Goal: Transaction & Acquisition: Register for event/course

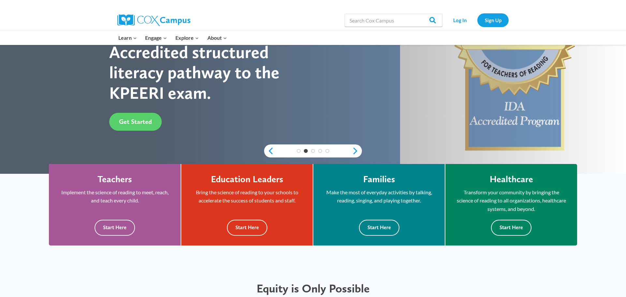
scroll to position [96, 0]
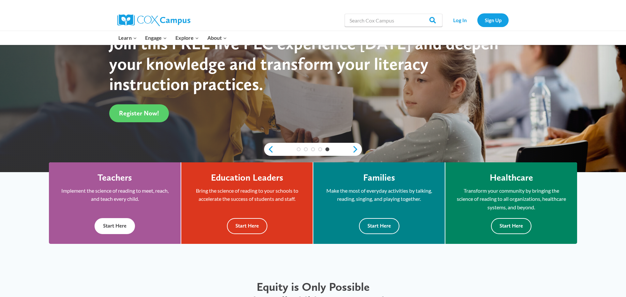
click at [115, 231] on button "Start Here" at bounding box center [115, 226] width 40 height 16
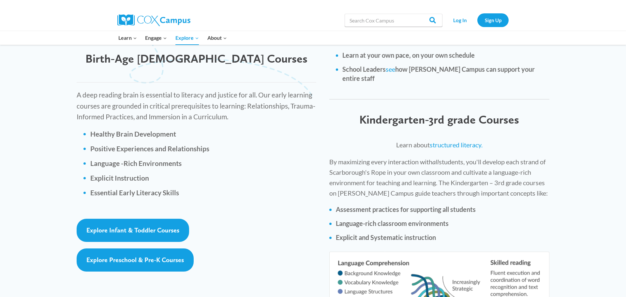
scroll to position [873, 0]
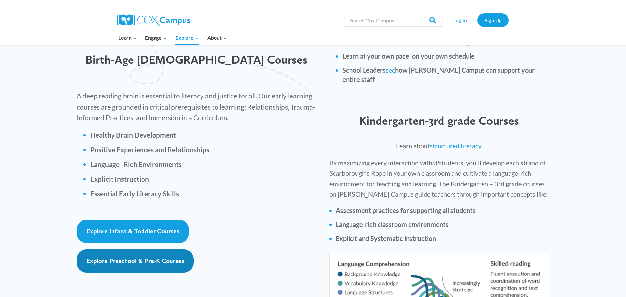
click at [135, 257] on span "Explore Preschool & Pre-K Courses" at bounding box center [135, 261] width 98 height 8
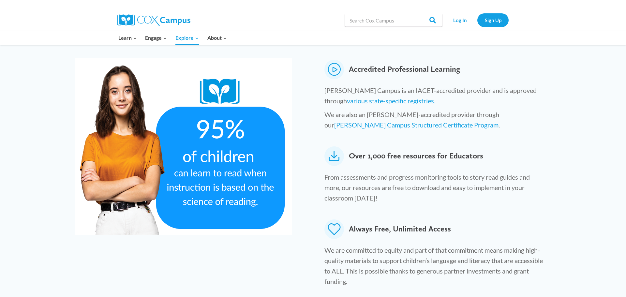
scroll to position [0, 0]
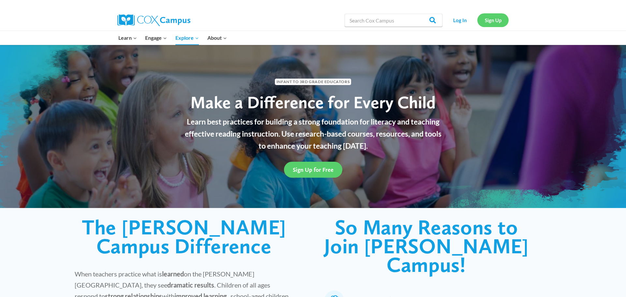
click at [490, 20] on link "Sign Up" at bounding box center [493, 19] width 31 height 13
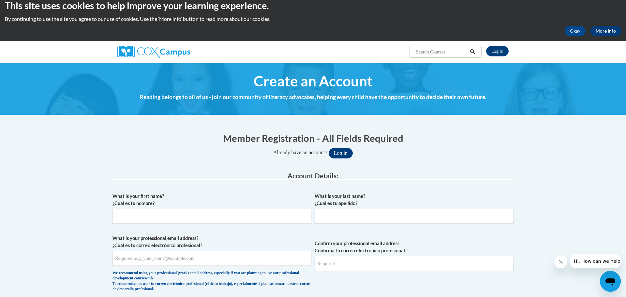
scroll to position [8, 0]
click at [348, 154] on button "Log in" at bounding box center [341, 153] width 24 height 10
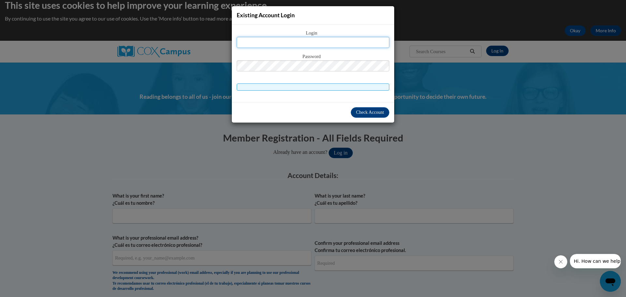
click at [319, 38] on input "text" at bounding box center [313, 42] width 153 height 11
type input "felicia.mcdaniel@gmail.com"
click at [373, 113] on span "Check Account" at bounding box center [370, 112] width 28 height 5
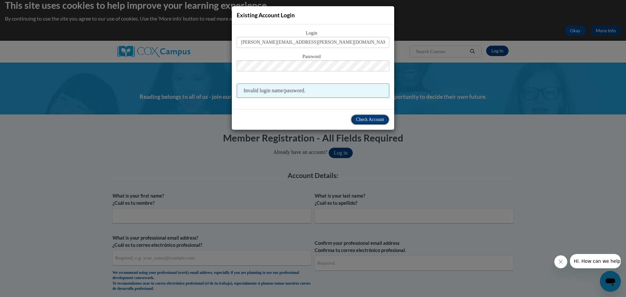
click at [370, 119] on span "Check Account" at bounding box center [370, 119] width 28 height 5
click at [492, 158] on div "Existing Account Login Login felicia.mcdaniel@gmail.com Password Invalid login …" at bounding box center [313, 148] width 626 height 297
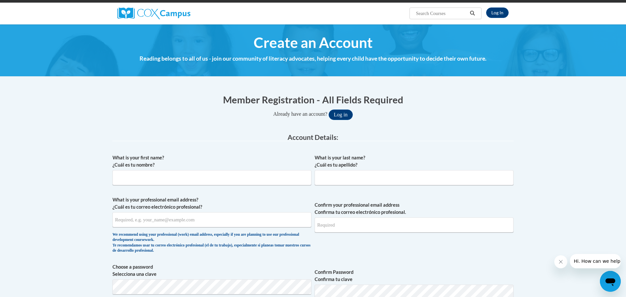
scroll to position [59, 0]
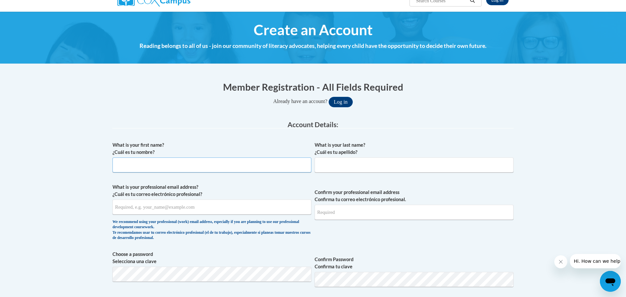
click at [125, 168] on input "What is your first name? ¿Cuál es tu nombre?" at bounding box center [212, 165] width 199 height 15
type input "FELICIA"
type input "MCDANIEL"
type input "felicia.mcdaniel@gmail.com"
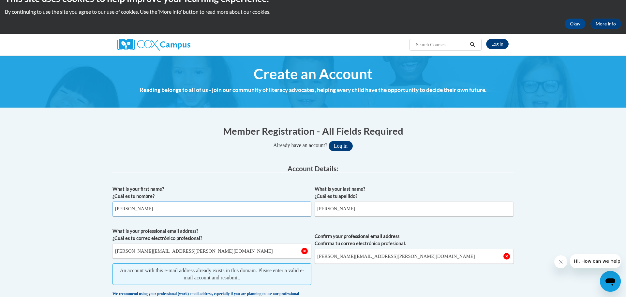
scroll to position [12, 0]
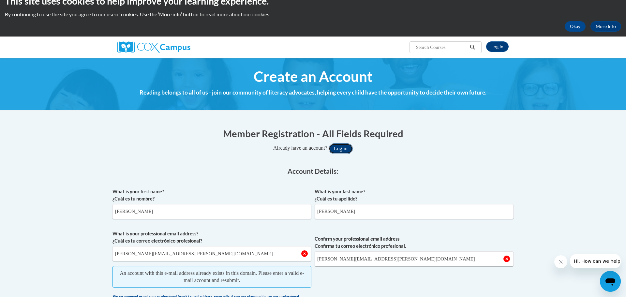
click at [341, 148] on button "Log in" at bounding box center [341, 149] width 24 height 10
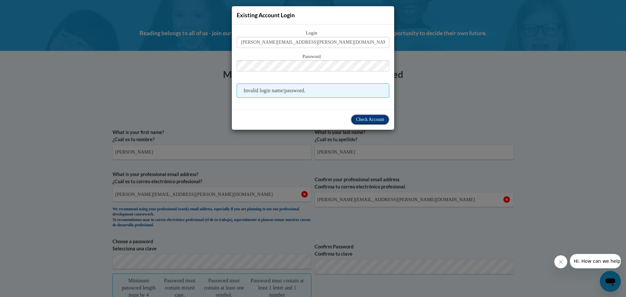
click at [365, 118] on span "Check Account" at bounding box center [370, 119] width 28 height 5
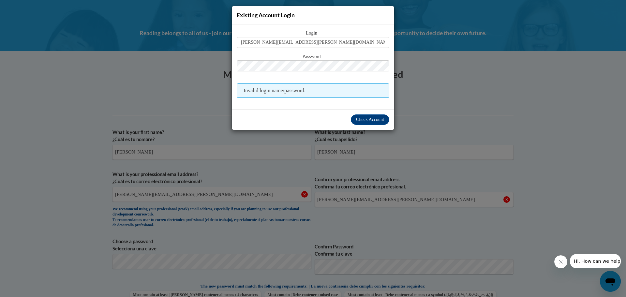
click at [345, 94] on span "Invalid login name/password." at bounding box center [313, 90] width 153 height 14
click at [348, 41] on input "[PERSON_NAME][EMAIL_ADDRESS][PERSON_NAME][DOMAIN_NAME]" at bounding box center [313, 42] width 153 height 11
click at [365, 120] on span "Check Account" at bounding box center [370, 119] width 28 height 5
click at [176, 110] on div "Existing Account Login Login felicia.mcdaniel@gmail.com Password Invalid login …" at bounding box center [313, 148] width 626 height 297
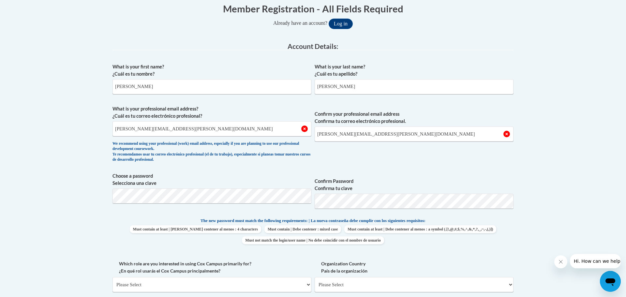
scroll to position [136, 0]
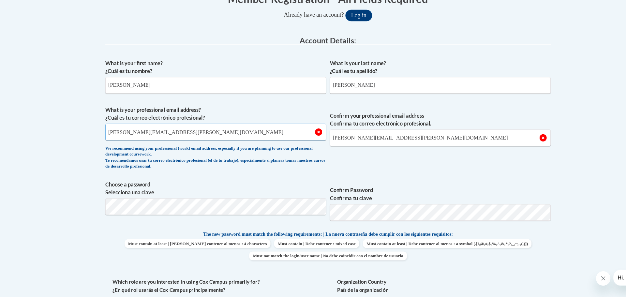
click at [184, 129] on input "[EMAIL_ADDRESS][DOMAIN_NAME]" at bounding box center [212, 130] width 199 height 15
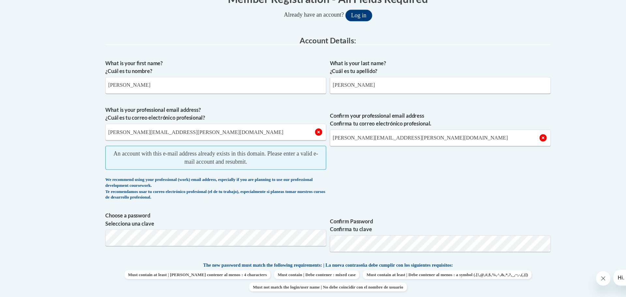
click at [89, 170] on body "This site uses cookies to help improve your learning experience. By continuing …" at bounding box center [313, 276] width 626 height 824
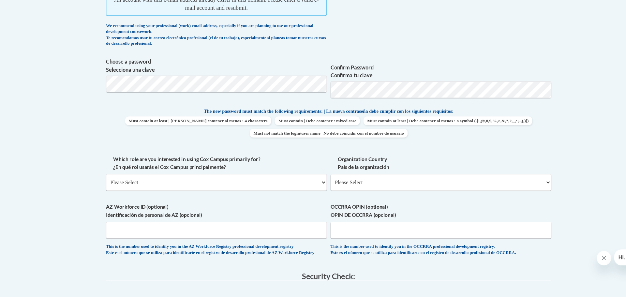
scroll to position [256, 0]
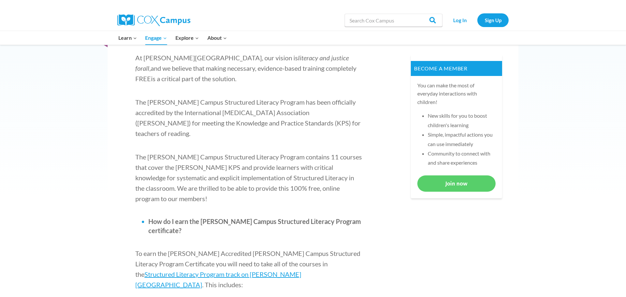
scroll to position [258, 0]
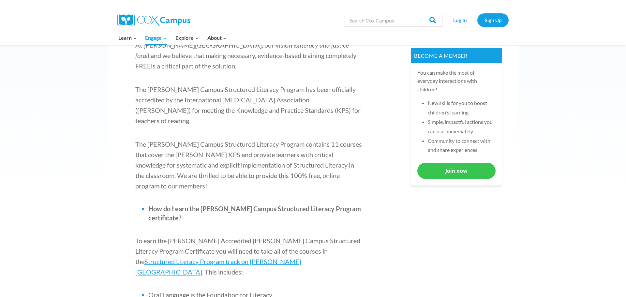
click at [456, 171] on link "Join now" at bounding box center [456, 171] width 78 height 16
click at [491, 19] on link "Sign Up" at bounding box center [493, 19] width 31 height 13
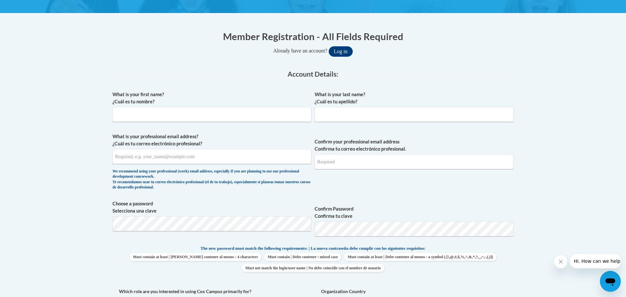
scroll to position [111, 0]
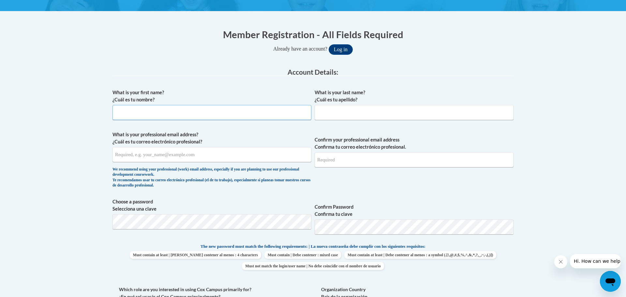
click at [236, 110] on input "What is your first name? ¿Cuál es tu nombre?" at bounding box center [212, 112] width 199 height 15
type input "[PERSON_NAME]"
click at [213, 155] on input "What is your professional email address? ¿Cuál es tu correo electrónico profesi…" at bounding box center [212, 154] width 199 height 15
type input "[PERSON_NAME][EMAIL_ADDRESS][PERSON_NAME][DOMAIN_NAME]"
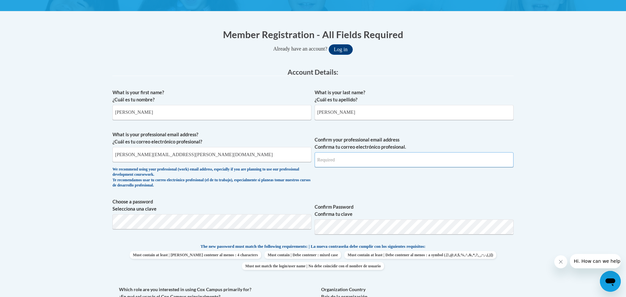
type input "felicia.mcdaniel@gmail.com"
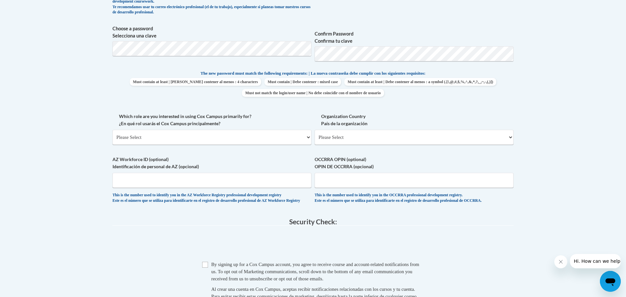
scroll to position [312, 0]
click at [75, 180] on body "This site uses cookies to help improve your learning experience. By continuing …" at bounding box center [313, 100] width 626 height 824
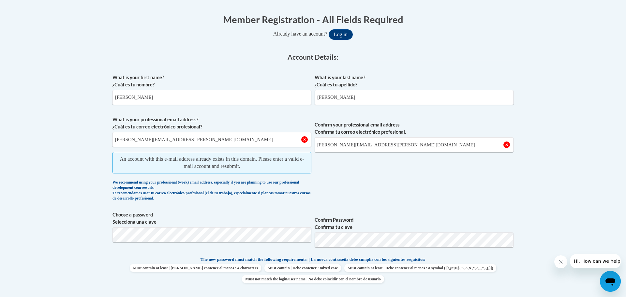
scroll to position [0, 0]
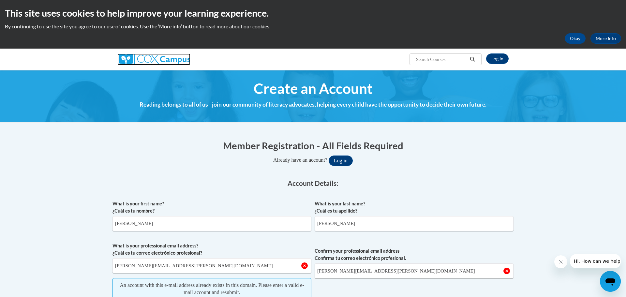
click at [161, 58] on img at bounding box center [153, 59] width 73 height 12
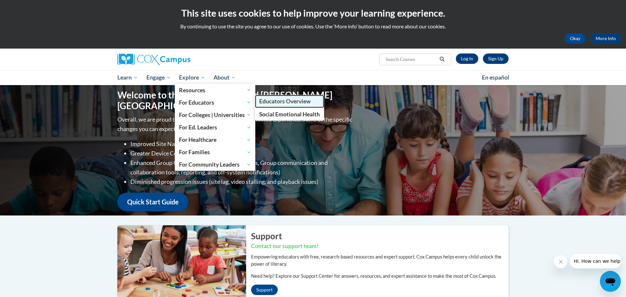
click at [279, 101] on span "Educators Overview" at bounding box center [285, 101] width 52 height 7
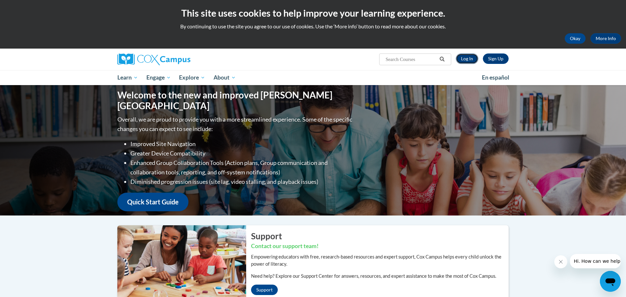
click at [468, 59] on link "Log In" at bounding box center [467, 58] width 23 height 10
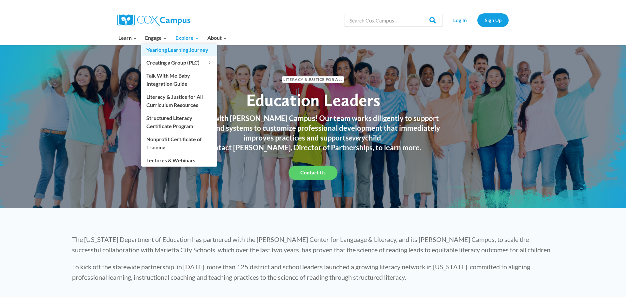
click at [179, 51] on link "Yearlong Learning Journey" at bounding box center [179, 50] width 76 height 12
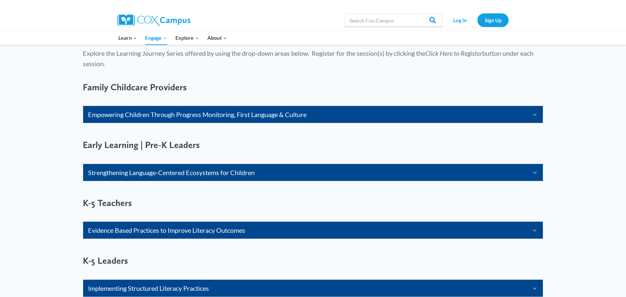
scroll to position [393, 0]
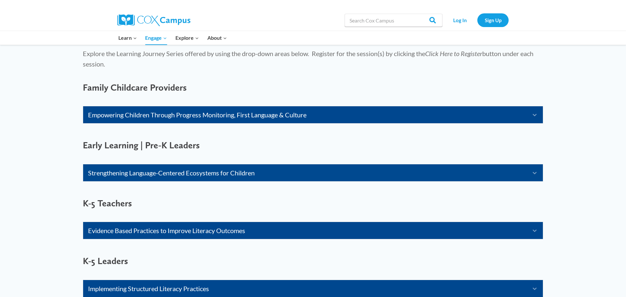
click at [177, 173] on link "Strengthening Language-Centered Ecosystems for Children" at bounding box center [305, 173] width 434 height 10
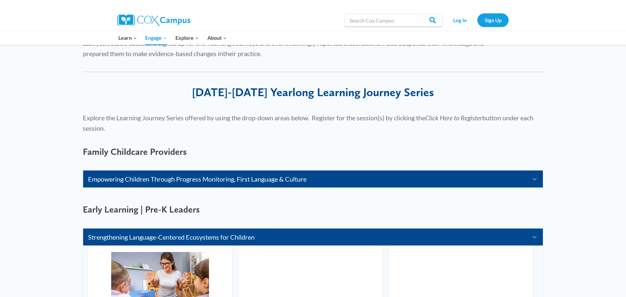
scroll to position [328, 0]
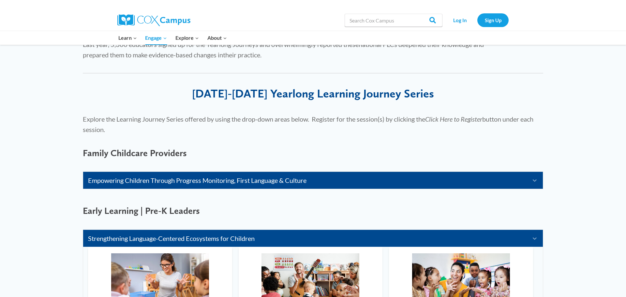
click at [236, 183] on link "Empowering Children Through Progress Monitoring, First Language & Culture" at bounding box center [305, 180] width 434 height 10
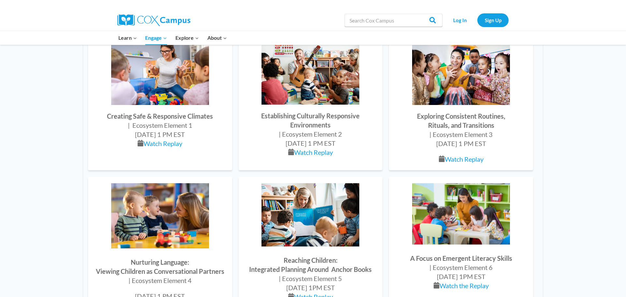
scroll to position [675, 0]
click at [159, 144] on link "Watch Replay" at bounding box center [163, 144] width 39 height 8
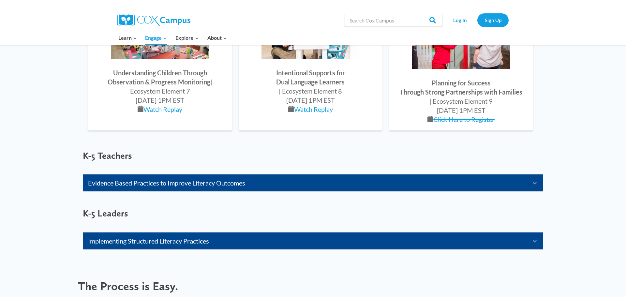
scroll to position [1002, 0]
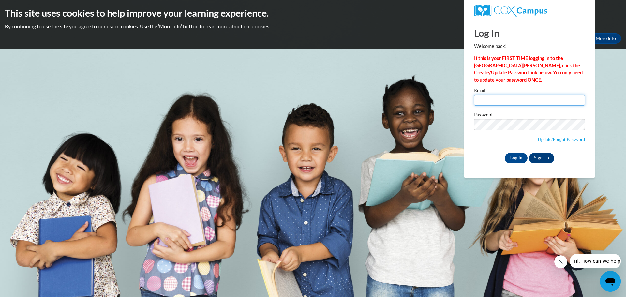
click at [520, 98] on input "Email" at bounding box center [529, 100] width 111 height 11
type input "[PERSON_NAME][EMAIL_ADDRESS][PERSON_NAME][DOMAIN_NAME]"
click at [483, 158] on div "Log In Sign Up" at bounding box center [529, 158] width 111 height 10
click at [545, 140] on link "Update/Forgot Password" at bounding box center [561, 139] width 47 height 5
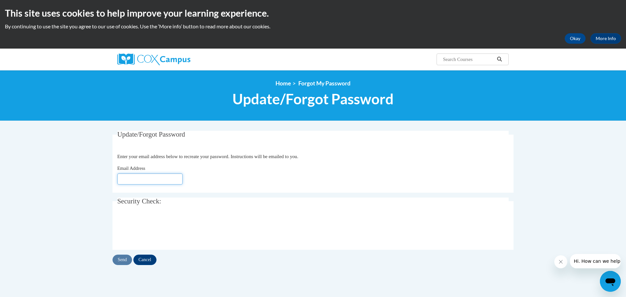
click at [125, 180] on input "Email Address" at bounding box center [149, 179] width 65 height 11
type input "[EMAIL_ADDRESS][DOMAIN_NAME]"
click at [124, 261] on input "Send" at bounding box center [123, 260] width 20 height 10
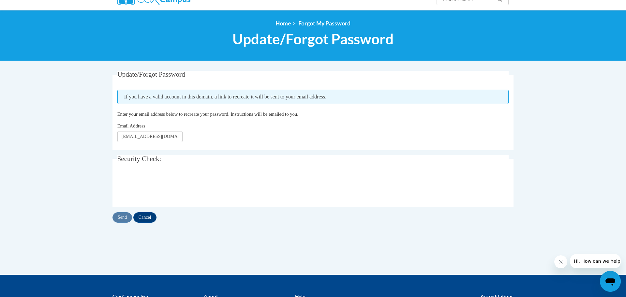
scroll to position [64, 0]
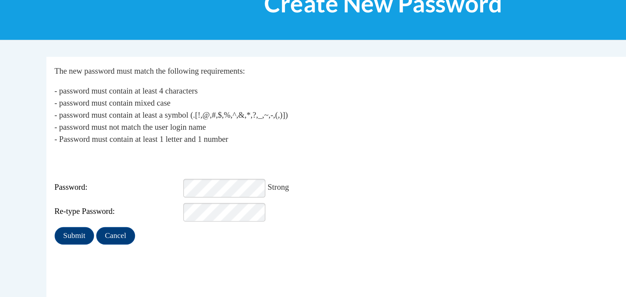
click at [185, 235] on div "Submit Cancel" at bounding box center [313, 237] width 392 height 10
click at [131, 233] on input "Submit" at bounding box center [128, 237] width 23 height 10
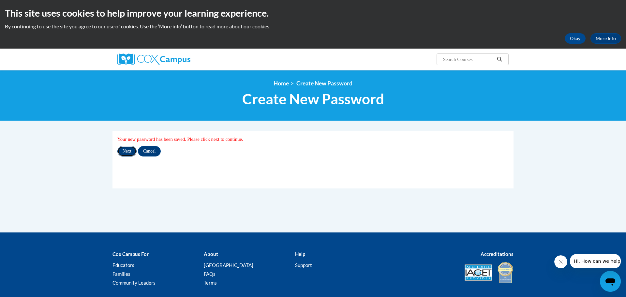
click at [129, 151] on input "Next" at bounding box center [126, 151] width 19 height 10
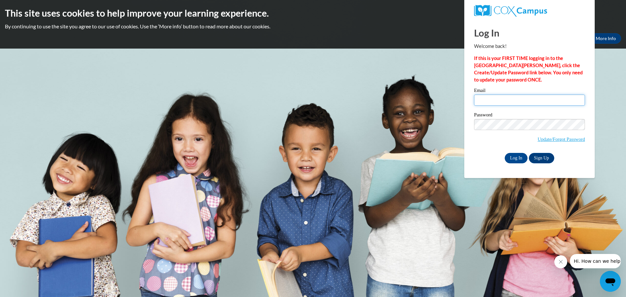
click at [503, 101] on input "Email" at bounding box center [529, 100] width 111 height 11
type input "[PERSON_NAME][EMAIL_ADDRESS][PERSON_NAME][DOMAIN_NAME]"
click at [516, 158] on input "Log In" at bounding box center [516, 158] width 23 height 10
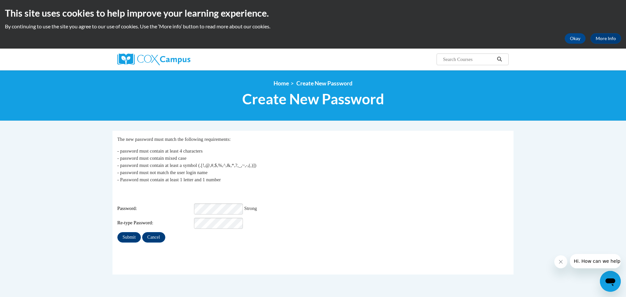
click at [294, 205] on div "Password: Strong" at bounding box center [313, 209] width 392 height 11
click at [131, 233] on input "Submit" at bounding box center [128, 237] width 23 height 10
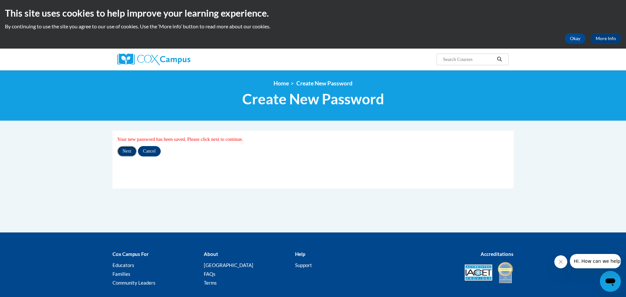
click at [129, 152] on input "Next" at bounding box center [126, 151] width 19 height 10
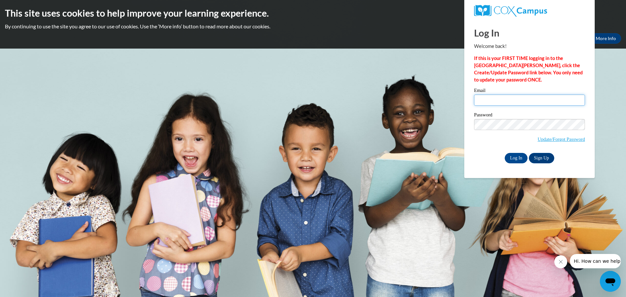
type input "[PERSON_NAME][EMAIL_ADDRESS][PERSON_NAME][DOMAIN_NAME]"
click at [517, 159] on input "Log In" at bounding box center [516, 158] width 23 height 10
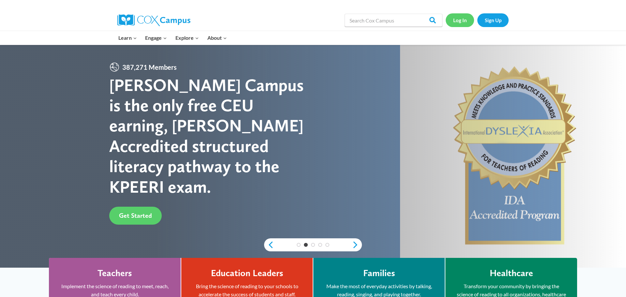
click at [463, 24] on link "Log In" at bounding box center [460, 19] width 28 height 13
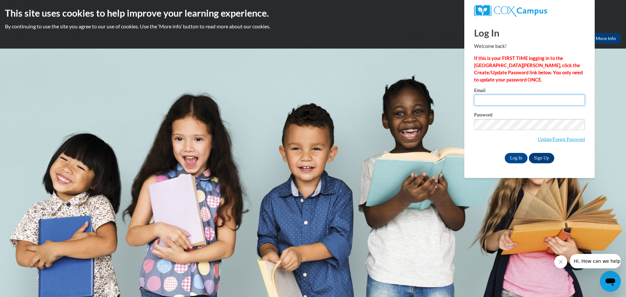
type input "[EMAIL_ADDRESS][DOMAIN_NAME]"
click at [507, 113] on label "Password" at bounding box center [529, 116] width 111 height 7
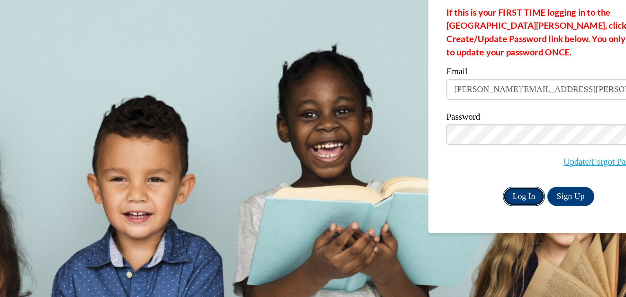
click at [514, 157] on input "Log In" at bounding box center [516, 158] width 23 height 10
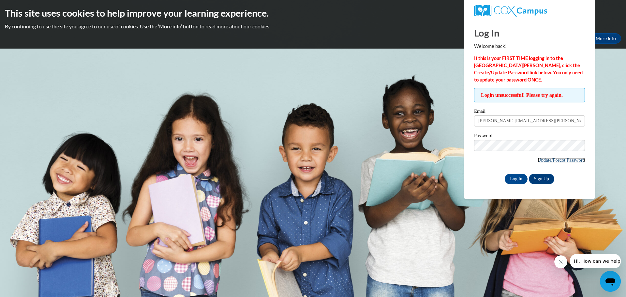
click at [563, 161] on link "Update/Forgot Password" at bounding box center [561, 160] width 47 height 5
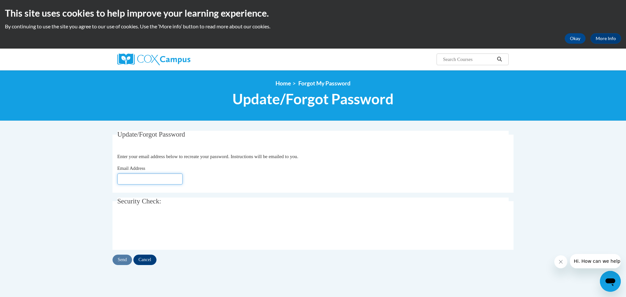
click at [156, 178] on input "Email Address" at bounding box center [149, 179] width 65 height 11
type input "[PERSON_NAME][EMAIL_ADDRESS][PERSON_NAME][DOMAIN_NAME]"
click at [124, 261] on input "Send" at bounding box center [123, 260] width 20 height 10
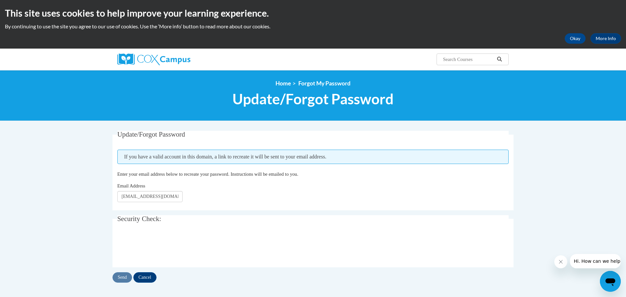
click at [467, 61] on input "Search..." at bounding box center [469, 59] width 52 height 8
click at [499, 58] on icon "Search" at bounding box center [500, 59] width 6 height 5
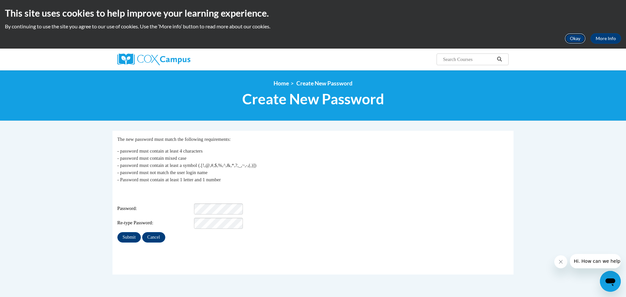
click at [578, 41] on button "Okay" at bounding box center [575, 38] width 21 height 10
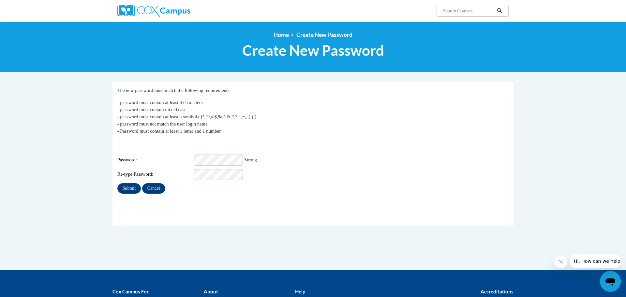
click at [187, 193] on fieldset "My Password The new password must match the following requirements: - password …" at bounding box center [313, 154] width 401 height 144
click at [131, 185] on input "Submit" at bounding box center [128, 188] width 23 height 10
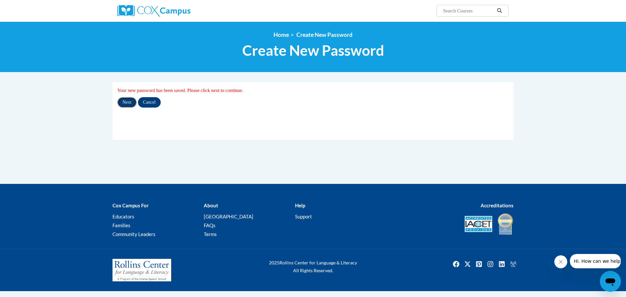
click at [128, 103] on input "Next" at bounding box center [126, 102] width 19 height 10
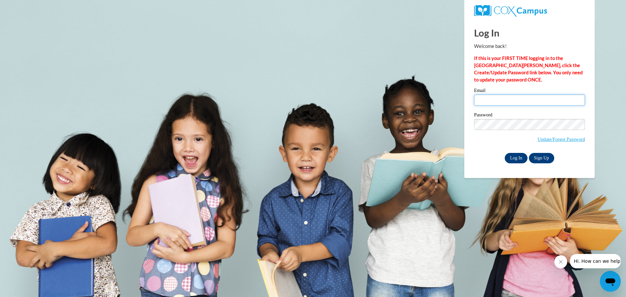
type input "[PERSON_NAME][EMAIL_ADDRESS][PERSON_NAME][DOMAIN_NAME]"
click at [513, 159] on input "Log In" at bounding box center [516, 158] width 23 height 10
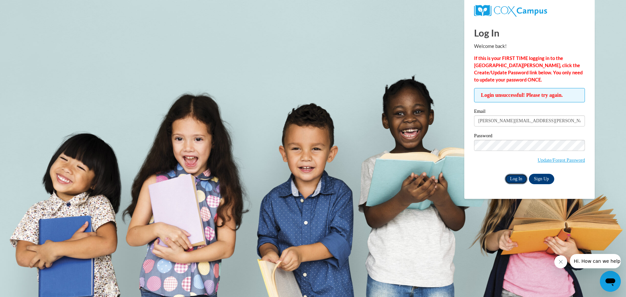
click at [516, 179] on input "Log In" at bounding box center [516, 179] width 23 height 10
click at [517, 180] on input "Log In" at bounding box center [516, 179] width 23 height 10
click at [516, 179] on input "Log In" at bounding box center [516, 179] width 23 height 10
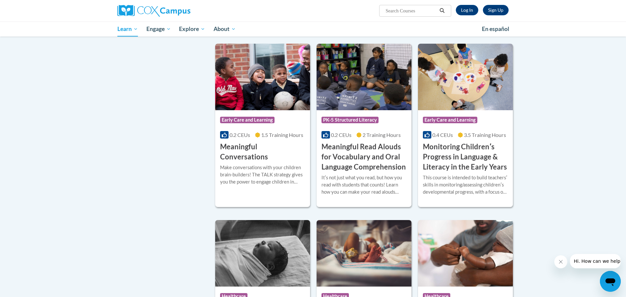
scroll to position [939, 0]
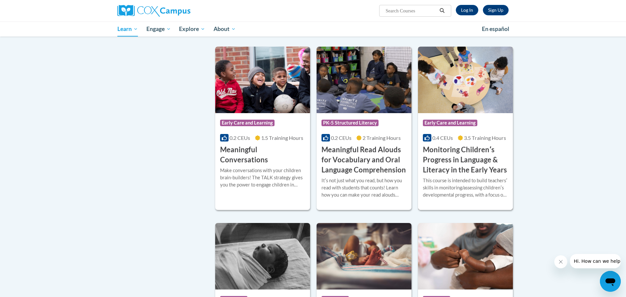
click at [446, 168] on h3 "Monitoring Childrenʹs Progress in Language & Literacy in the Early Years" at bounding box center [465, 160] width 85 height 30
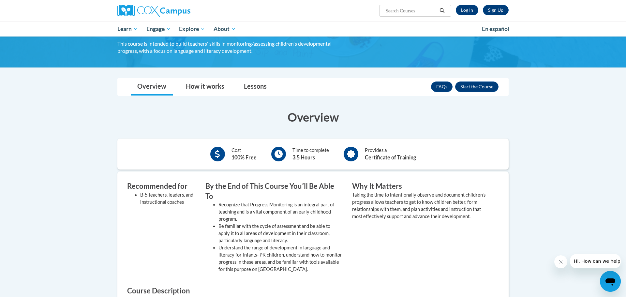
scroll to position [87, 0]
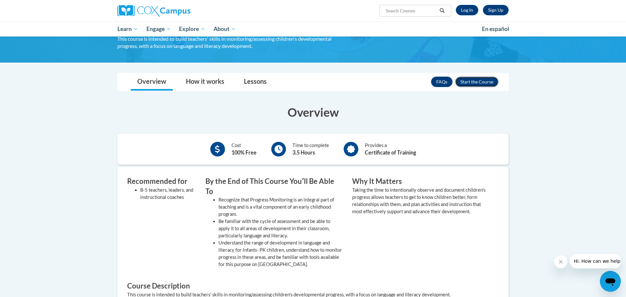
click at [468, 84] on button "Enroll" at bounding box center [476, 82] width 43 height 10
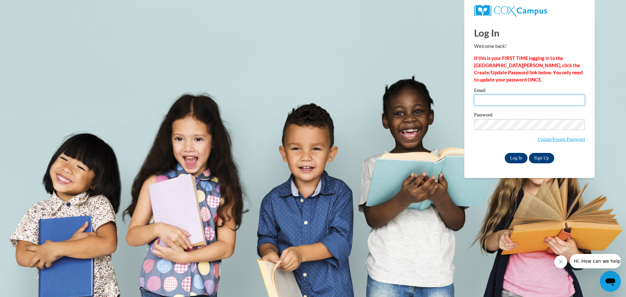
type input "[PERSON_NAME][EMAIL_ADDRESS][PERSON_NAME][DOMAIN_NAME]"
click at [515, 159] on input "Log In" at bounding box center [516, 158] width 23 height 10
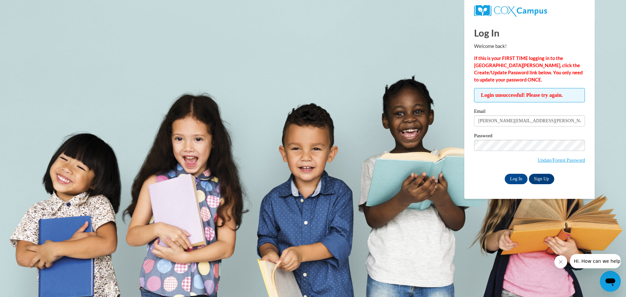
click at [335, 187] on body "Log In Welcome back! If this is your FIRST TIME logging in to the NEW Cox Campu…" at bounding box center [313, 148] width 626 height 297
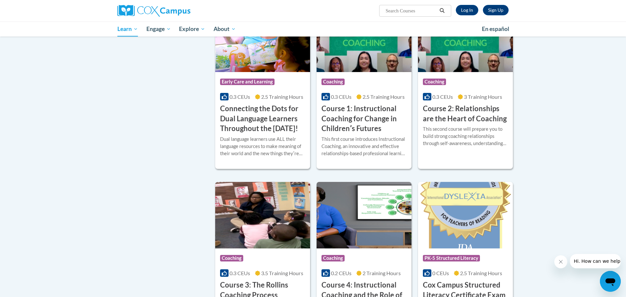
scroll to position [303, 0]
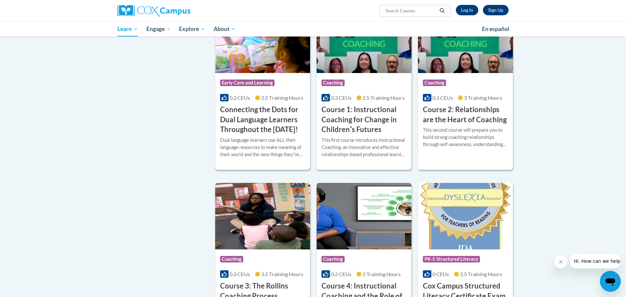
click at [256, 117] on h3 "Connecting the Dots for Dual Language Learners Throughout the [DATE]!" at bounding box center [262, 120] width 85 height 30
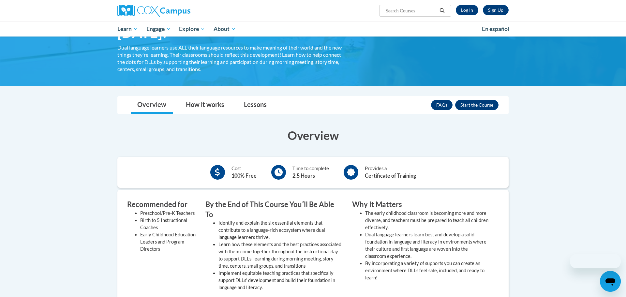
scroll to position [79, 0]
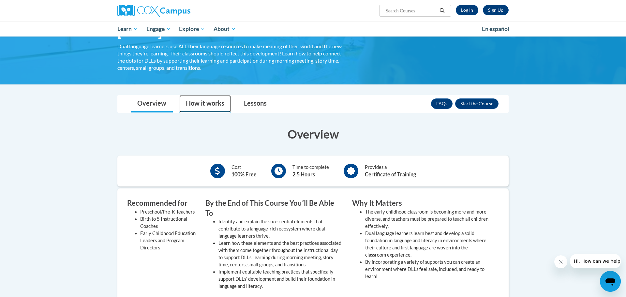
click at [223, 105] on link "How it works" at bounding box center [205, 103] width 52 height 17
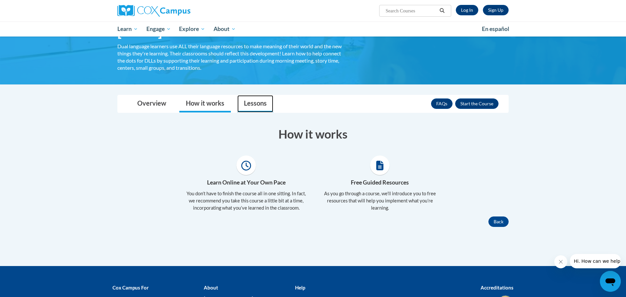
click at [254, 106] on link "Lessons" at bounding box center [255, 103] width 36 height 17
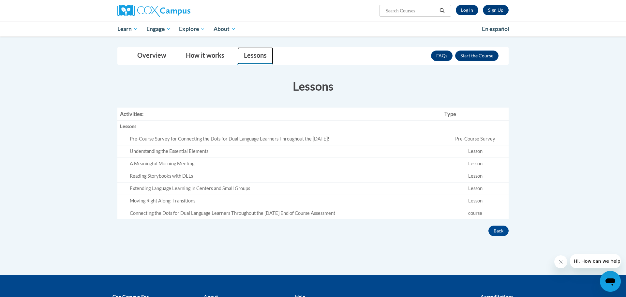
scroll to position [126, 0]
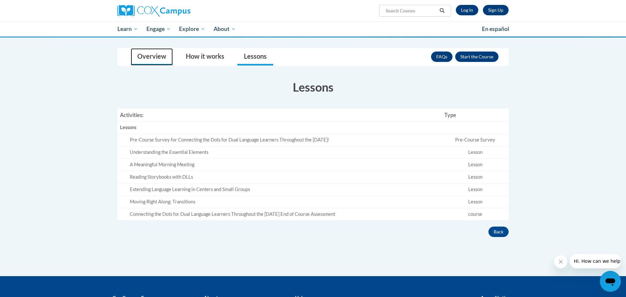
click at [156, 59] on link "Overview" at bounding box center [152, 56] width 42 height 17
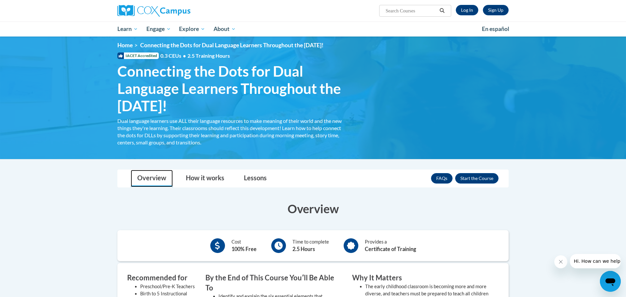
scroll to position [5, 0]
click at [477, 179] on button "Enroll" at bounding box center [476, 178] width 43 height 10
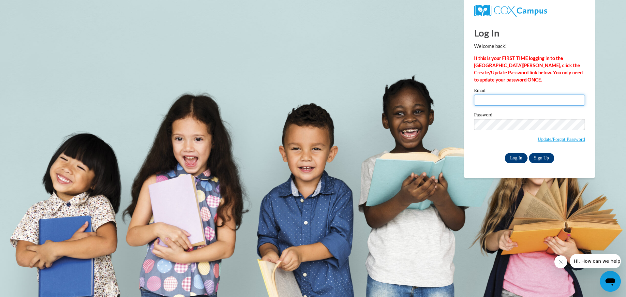
type input "[PERSON_NAME][EMAIL_ADDRESS][PERSON_NAME][DOMAIN_NAME]"
click at [520, 157] on input "Log In" at bounding box center [516, 158] width 23 height 10
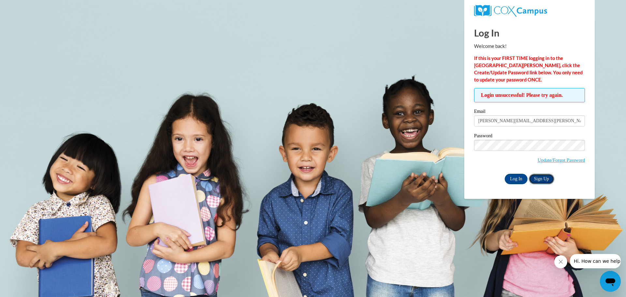
click at [542, 177] on link "Sign Up" at bounding box center [541, 179] width 25 height 10
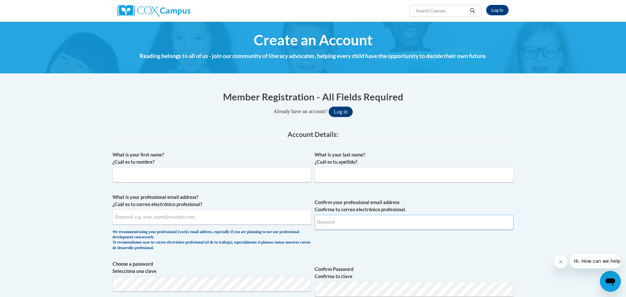
type input "[PERSON_NAME][EMAIL_ADDRESS][PERSON_NAME][DOMAIN_NAME]"
click at [197, 217] on input "What is your professional email address? ¿Cuál es tu correo electrónico profesi…" at bounding box center [212, 217] width 199 height 15
type input "[PERSON_NAME][EMAIL_ADDRESS][PERSON_NAME][DOMAIN_NAME]"
type input "[PERSON_NAME]"
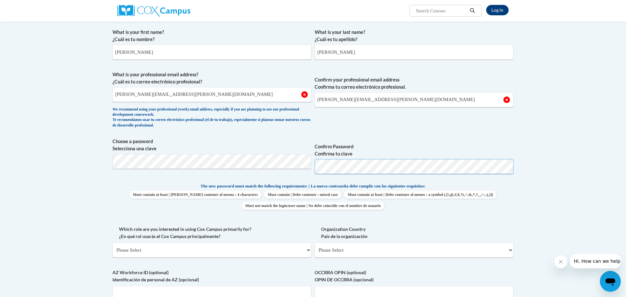
scroll to position [122, 0]
click at [536, 193] on body "Log In Search Search... Create an Account Reading belongs to all of us - join o…" at bounding box center [313, 251] width 626 height 747
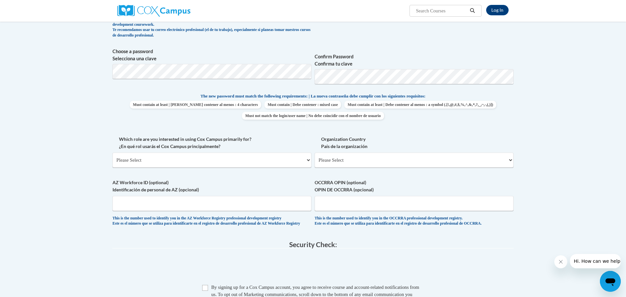
scroll to position [216, 0]
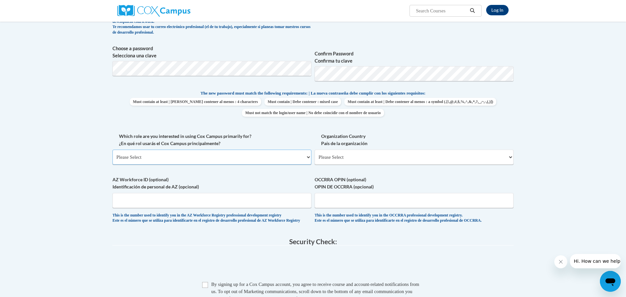
click at [309, 158] on select "Please Select College/University | Colegio/Universidad Community/Nonprofit Part…" at bounding box center [212, 157] width 199 height 15
select select "fbf2d438-af2f-41f8-98f1-81c410e29de3"
click at [113, 150] on select "Please Select College/University | Colegio/Universidad Community/Nonprofit Part…" at bounding box center [212, 157] width 199 height 15
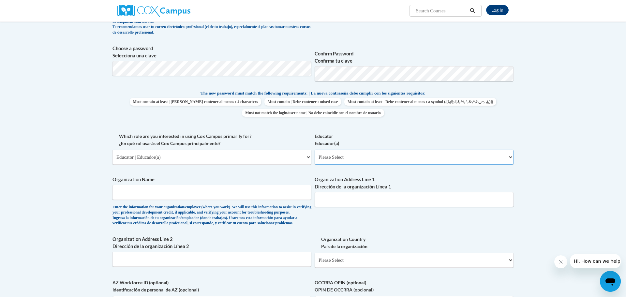
click at [511, 156] on select "Please Select Early Learning/Daycare Teacher/Family Home Care Provider | Maestr…" at bounding box center [414, 157] width 199 height 15
select select "d5fdb05a-b36c-4d60-97fa-9afceda7e903"
click at [315, 150] on select "Please Select Early Learning/Daycare Teacher/Family Home Care Provider | Maestr…" at bounding box center [414, 157] width 199 height 15
click at [262, 196] on input "Organization Name" at bounding box center [212, 192] width 199 height 15
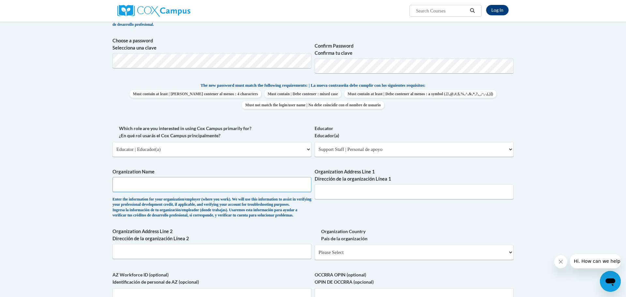
scroll to position [244, 0]
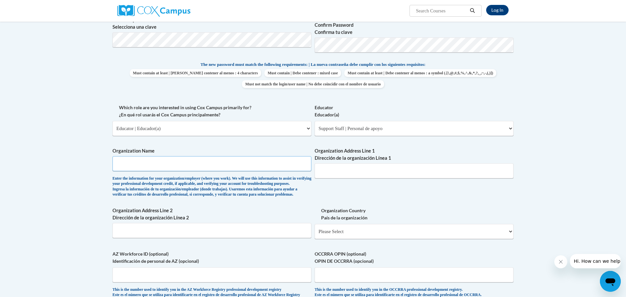
click at [228, 163] on input "Organization Name" at bounding box center [212, 163] width 199 height 15
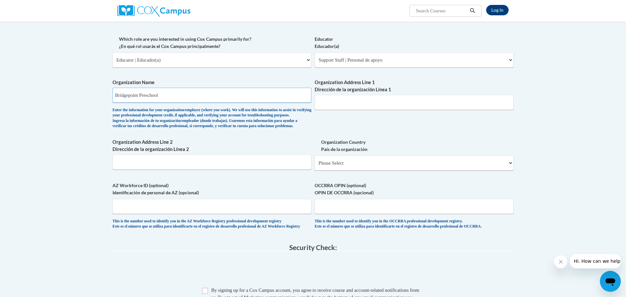
scroll to position [316, 0]
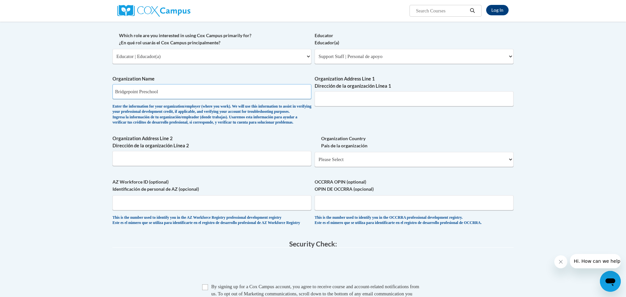
type input "Bridgepoint Preschool"
click at [346, 167] on select "Please Select [GEOGRAPHIC_DATA] | [GEOGRAPHIC_DATA] Outside of [GEOGRAPHIC_DATA…" at bounding box center [414, 159] width 199 height 15
select select "ad49bcad-a171-4b2e-b99c-48b446064914"
click at [315, 163] on select "Please Select [GEOGRAPHIC_DATA] | [GEOGRAPHIC_DATA] Outside of [GEOGRAPHIC_DATA…" at bounding box center [414, 159] width 199 height 15
select select
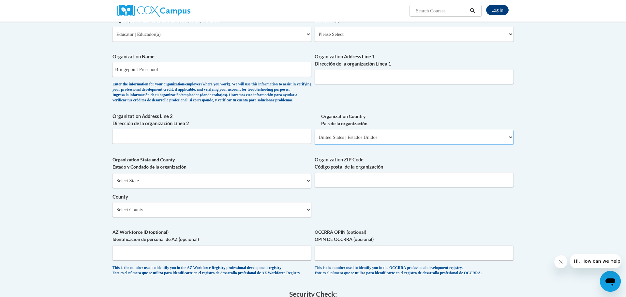
scroll to position [344, 0]
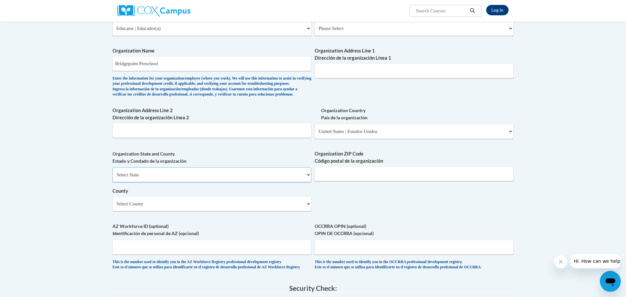
click at [276, 182] on select "Select State [US_STATE] [US_STATE] [US_STATE] [US_STATE] [US_STATE] [US_STATE] …" at bounding box center [212, 174] width 199 height 15
select select "[US_STATE]"
click at [113, 178] on select "Select State [US_STATE] [US_STATE] [US_STATE] [US_STATE] [US_STATE] [US_STATE] …" at bounding box center [212, 174] width 199 height 15
click at [242, 211] on select "Select County Appling [PERSON_NAME] [PERSON_NAME] [PERSON_NAME] [PERSON_NAME] B…" at bounding box center [212, 203] width 199 height 15
select select "DeKalb"
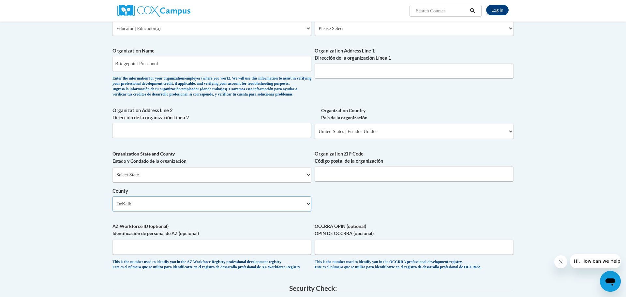
click at [113, 207] on select "Select County Appling [PERSON_NAME] [PERSON_NAME] [PERSON_NAME] [PERSON_NAME] B…" at bounding box center [212, 203] width 199 height 15
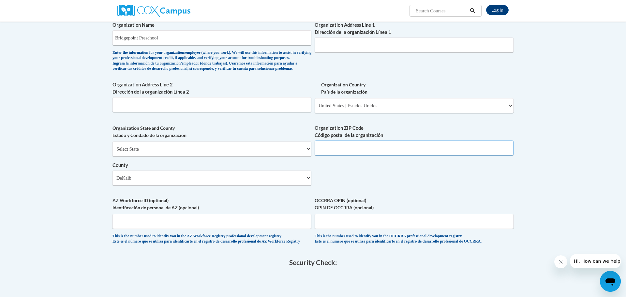
click at [323, 156] on input "Organization ZIP Code Código postal de la organización" at bounding box center [414, 148] width 199 height 15
type input "30033"
click at [166, 112] on input "Organization Address Line 2 Dirección de la organización Línea 2" at bounding box center [212, 104] width 199 height 15
type input "[STREET_ADDRESS][PERSON_NAME]"
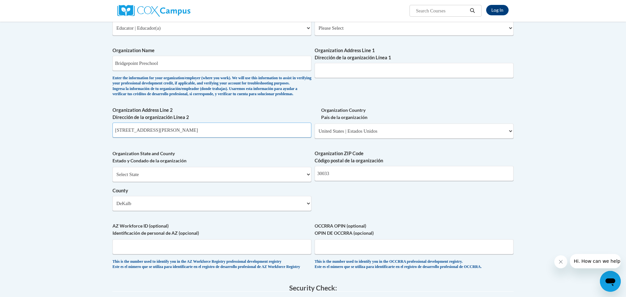
scroll to position [345, 0]
click at [336, 72] on input "Organization Address Line 1 Dirección de la organización Línea 1" at bounding box center [414, 70] width 199 height 15
type input "[STREET_ADDRESS][PERSON_NAME]"
click at [156, 137] on input "[STREET_ADDRESS][PERSON_NAME]" at bounding box center [212, 129] width 199 height 15
type input "1"
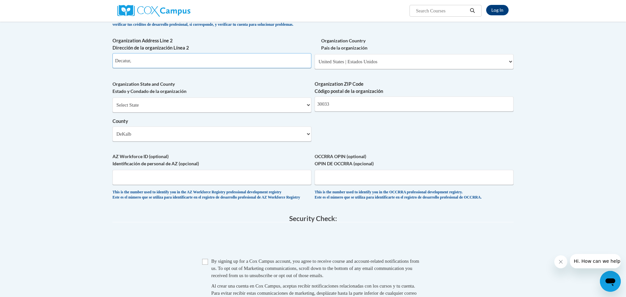
scroll to position [417, 0]
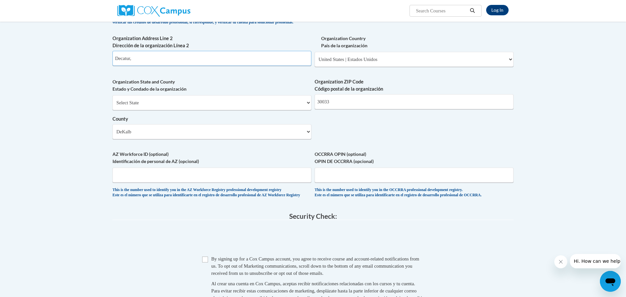
type input "Decatur,"
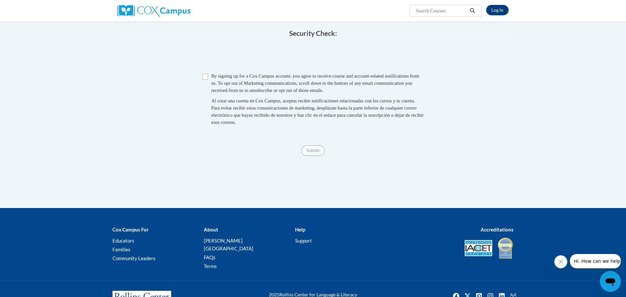
scroll to position [605, 0]
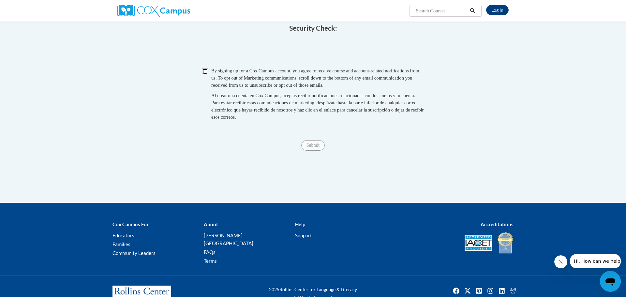
click at [206, 74] on input "Checkbox" at bounding box center [205, 71] width 6 height 6
checkbox input "true"
click at [257, 151] on div "Submit Submit" at bounding box center [313, 145] width 401 height 10
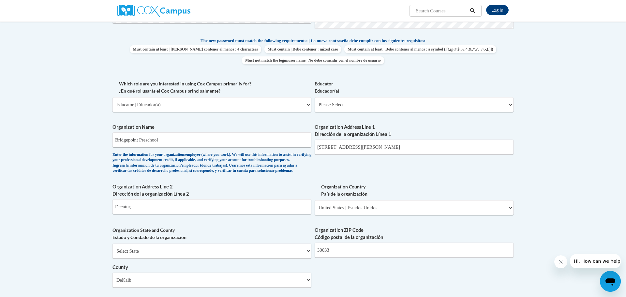
scroll to position [268, 0]
click at [467, 104] on select "Please Select Early Learning/Daycare Teacher/Family Home Care Provider | Maestr…" at bounding box center [414, 104] width 199 height 15
select select "5e2af403-4f2c-4e49-a02f-103e55d7b75b"
click at [315, 97] on select "Please Select Early Learning/Daycare Teacher/Family Home Care Provider | Maestr…" at bounding box center [414, 104] width 199 height 15
select select "null"
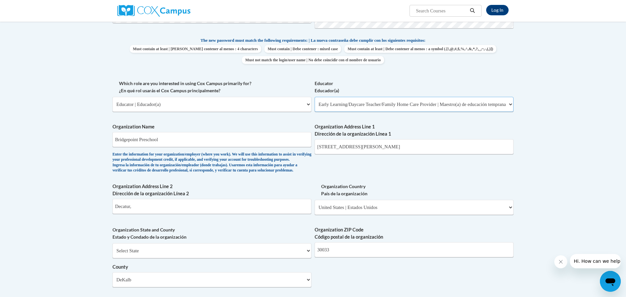
select select "null"
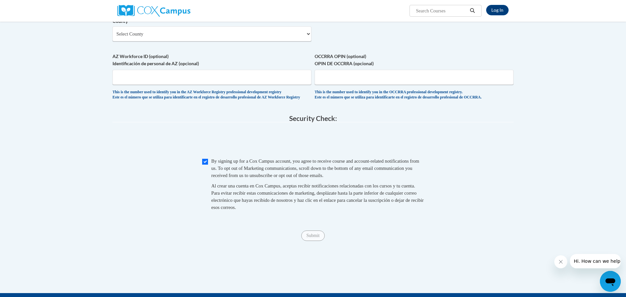
scroll to position [515, 0]
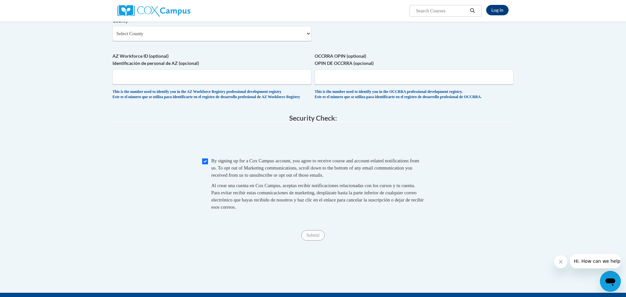
click at [437, 205] on div "Checkbox By signing up for a [PERSON_NAME] Campus account, you agree to receive…" at bounding box center [313, 187] width 401 height 60
click at [316, 237] on span "Submit" at bounding box center [312, 234] width 23 height 5
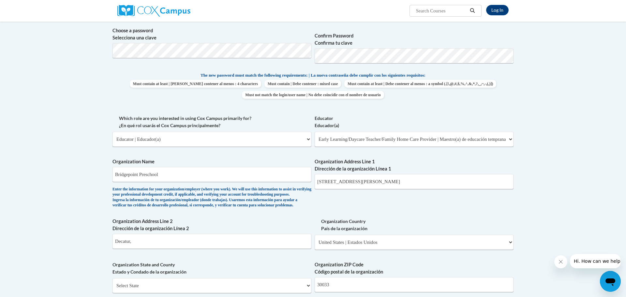
scroll to position [246, 0]
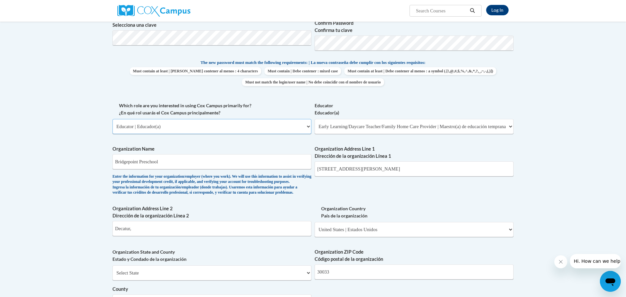
click at [308, 127] on select "Please Select College/University | Colegio/Universidad Community/Nonprofit Part…" at bounding box center [212, 126] width 199 height 15
click at [113, 119] on select "Please Select College/University | Colegio/Universidad Community/Nonprofit Part…" at bounding box center [212, 126] width 199 height 15
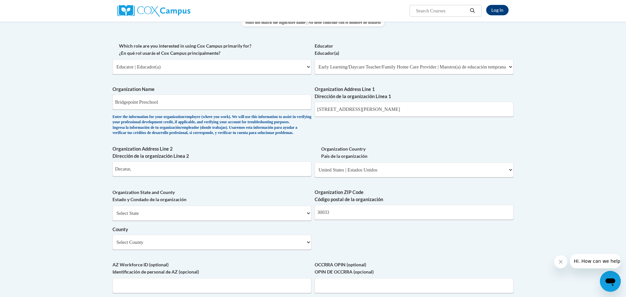
scroll to position [307, 0]
click at [144, 173] on input "Decatur," at bounding box center [212, 167] width 199 height 15
type input "[GEOGRAPHIC_DATA], [GEOGRAPHIC_DATA]"
click at [309, 220] on select "Select State [US_STATE] [US_STATE] [US_STATE] [US_STATE] [US_STATE] [US_STATE] …" at bounding box center [212, 212] width 199 height 15
select select "[US_STATE]"
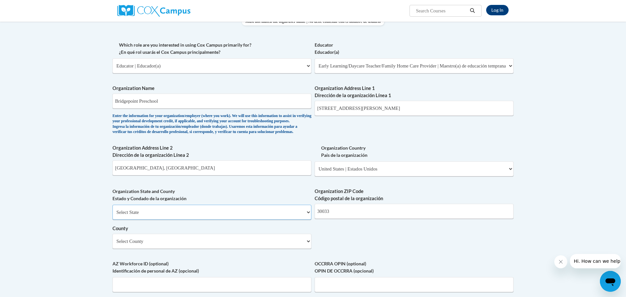
click at [113, 215] on select "Select State [US_STATE] [US_STATE] [US_STATE] [US_STATE] [US_STATE] [US_STATE] …" at bounding box center [212, 212] width 199 height 15
click at [309, 249] on select "Select County Appling [PERSON_NAME] [PERSON_NAME] [PERSON_NAME] [PERSON_NAME] B…" at bounding box center [212, 241] width 199 height 15
click at [113, 244] on select "Select County Appling [PERSON_NAME] [PERSON_NAME] [PERSON_NAME] [PERSON_NAME] B…" at bounding box center [212, 241] width 199 height 15
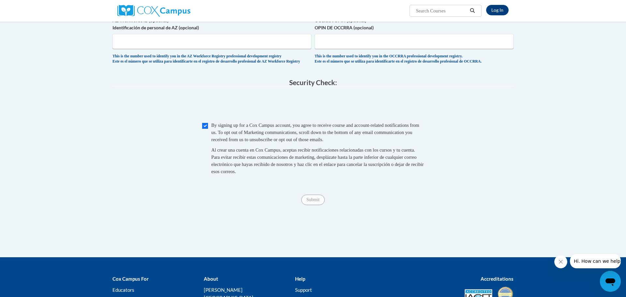
scroll to position [550, 0]
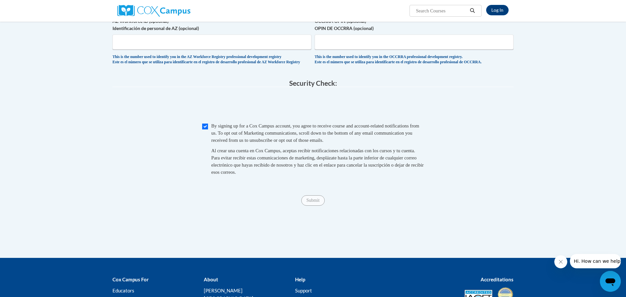
click at [175, 50] on input "AZ Workforce ID (optional) Identificación de personal de AZ (opcional)" at bounding box center [212, 42] width 199 height 15
click at [414, 119] on span "0cAFcWeA7-4mwBqM2F2wkF-5XSY-0qfV-n7SZkuwEkQxHteFIUXjY7nfa80xfyZlastJzLvydgzCxeM…" at bounding box center [313, 106] width 401 height 25
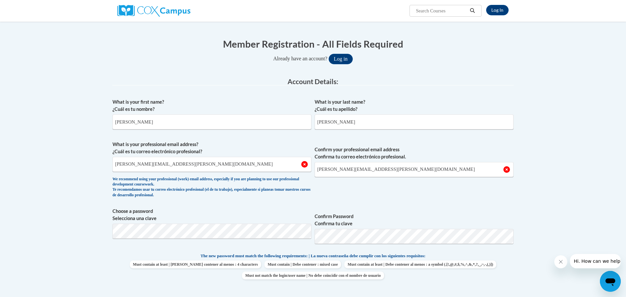
scroll to position [55, 0]
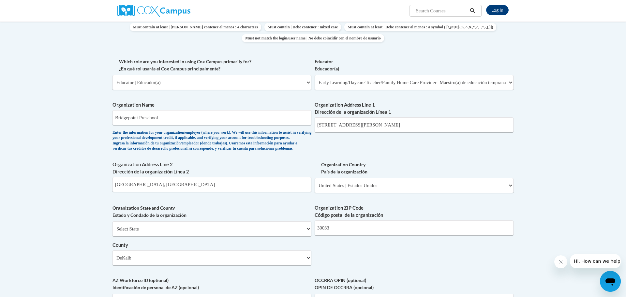
scroll to position [292, 0]
click at [82, 217] on body "Log In Search Search... Create an Account Reading belongs to all of us - join o…" at bounding box center [313, 169] width 626 height 923
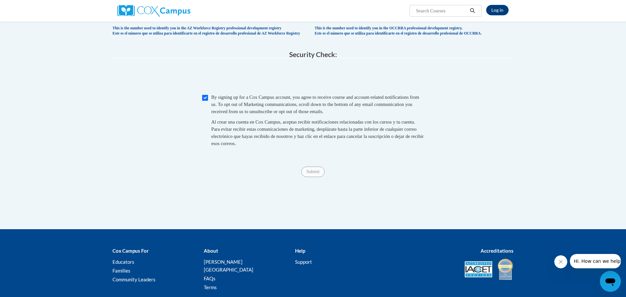
scroll to position [579, 0]
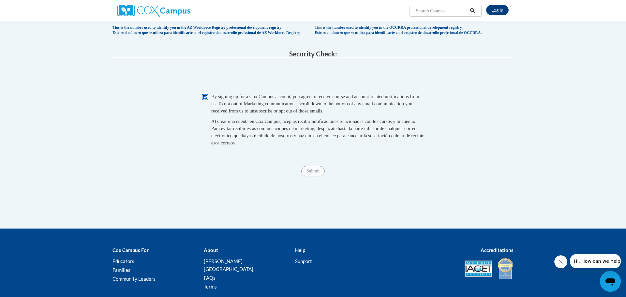
click at [206, 100] on input "Checkbox" at bounding box center [205, 97] width 6 height 6
checkbox input "true"
click at [316, 173] on span "Submit" at bounding box center [312, 170] width 23 height 5
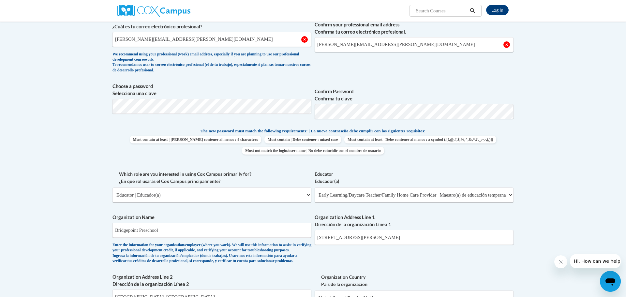
scroll to position [0, 0]
